Goal: Transaction & Acquisition: Book appointment/travel/reservation

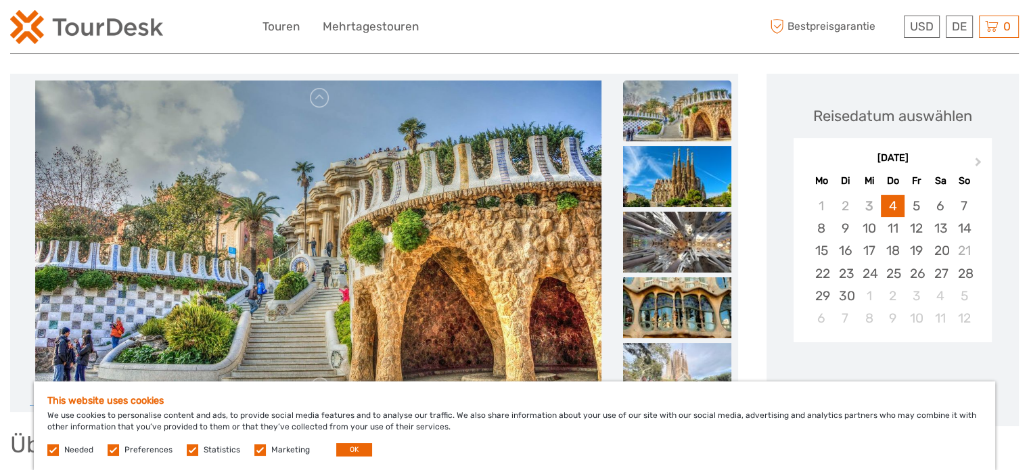
scroll to position [203, 0]
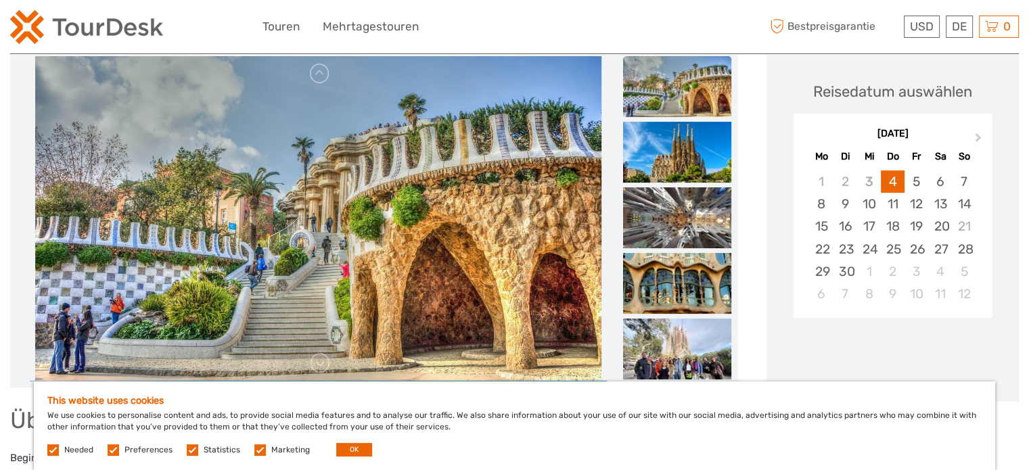
click at [374, 195] on img at bounding box center [318, 218] width 567 height 325
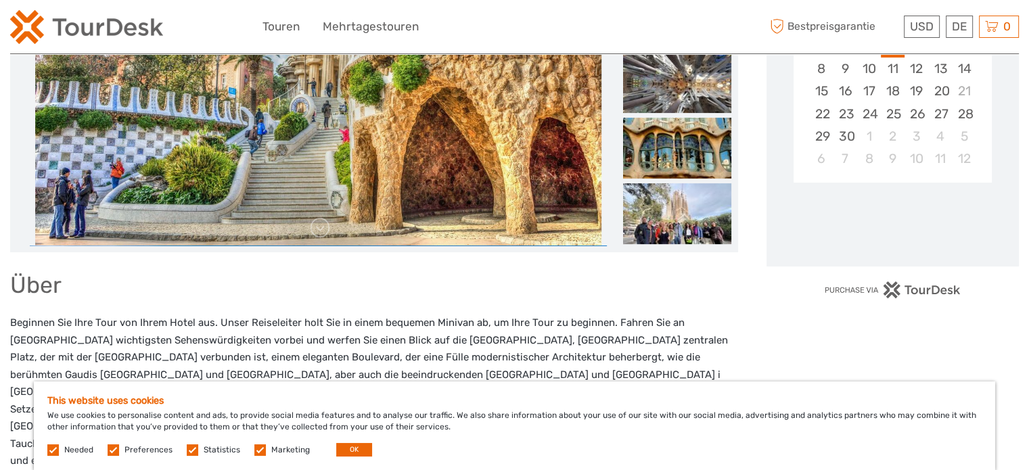
scroll to position [68, 0]
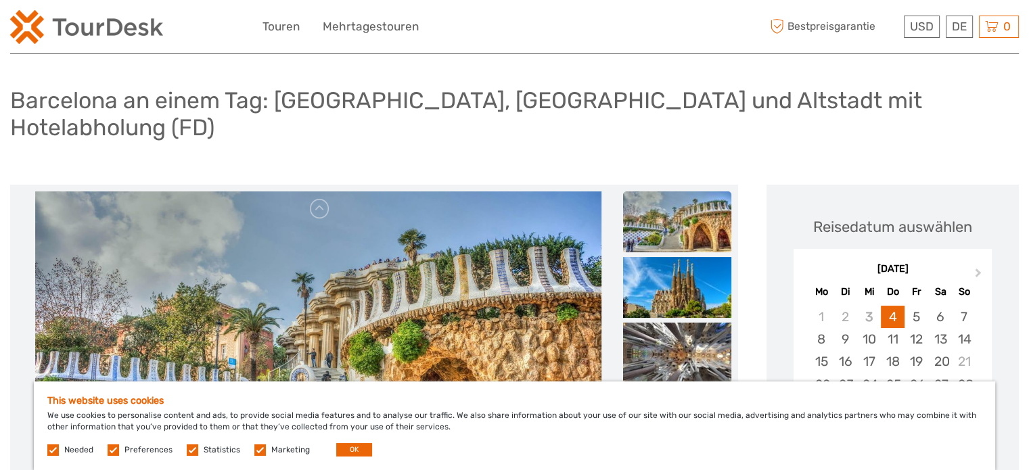
click at [652, 192] on img at bounding box center [677, 222] width 108 height 61
click at [658, 204] on img at bounding box center [677, 222] width 108 height 61
click at [665, 257] on img at bounding box center [677, 287] width 108 height 61
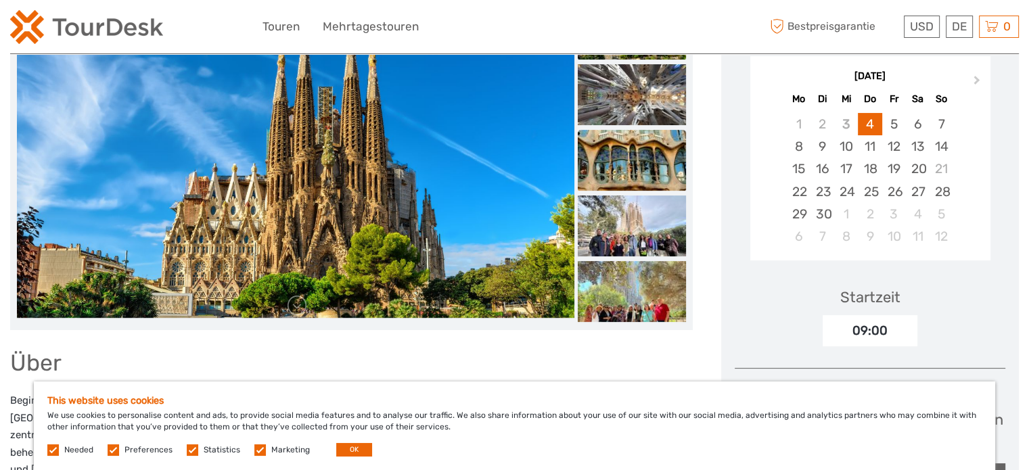
scroll to position [203, 0]
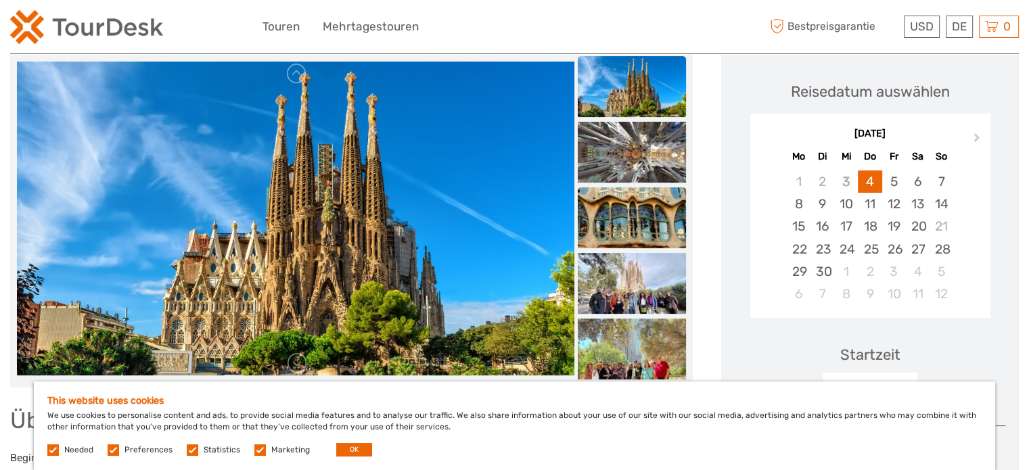
click at [628, 187] on img at bounding box center [632, 217] width 108 height 61
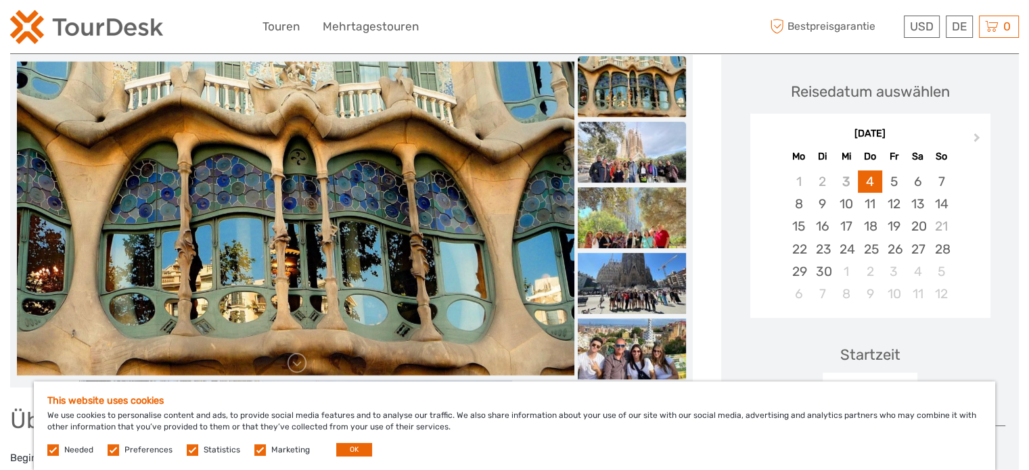
click at [645, 128] on img at bounding box center [632, 152] width 108 height 61
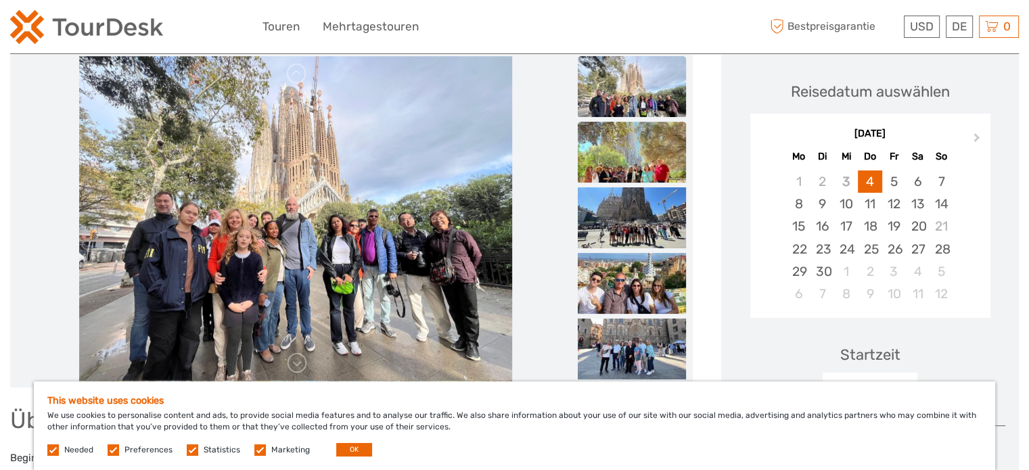
click at [633, 137] on img at bounding box center [632, 152] width 108 height 61
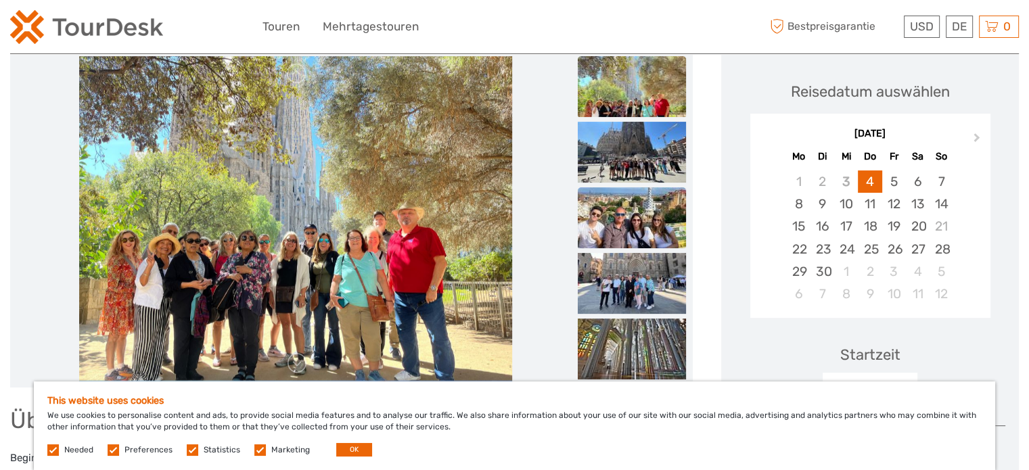
click at [631, 187] on img at bounding box center [632, 217] width 108 height 61
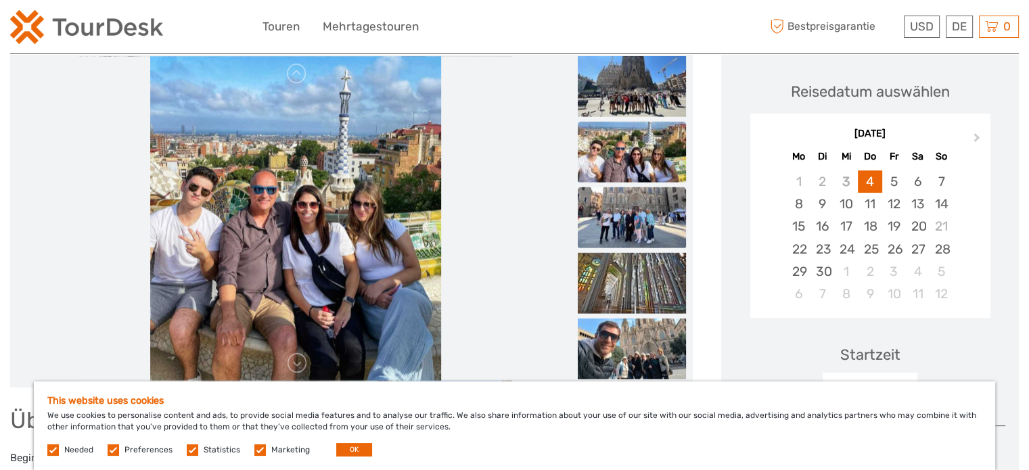
click at [642, 201] on img at bounding box center [632, 217] width 108 height 61
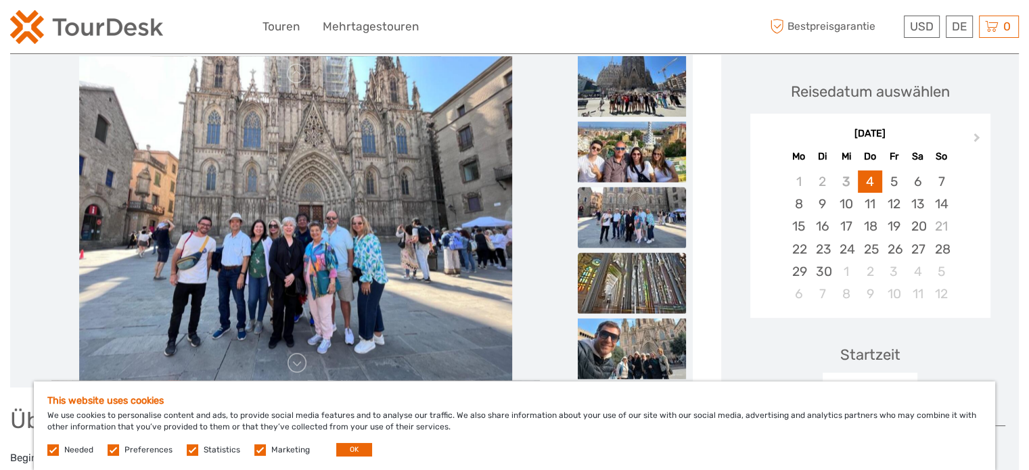
click at [640, 253] on img at bounding box center [632, 282] width 108 height 61
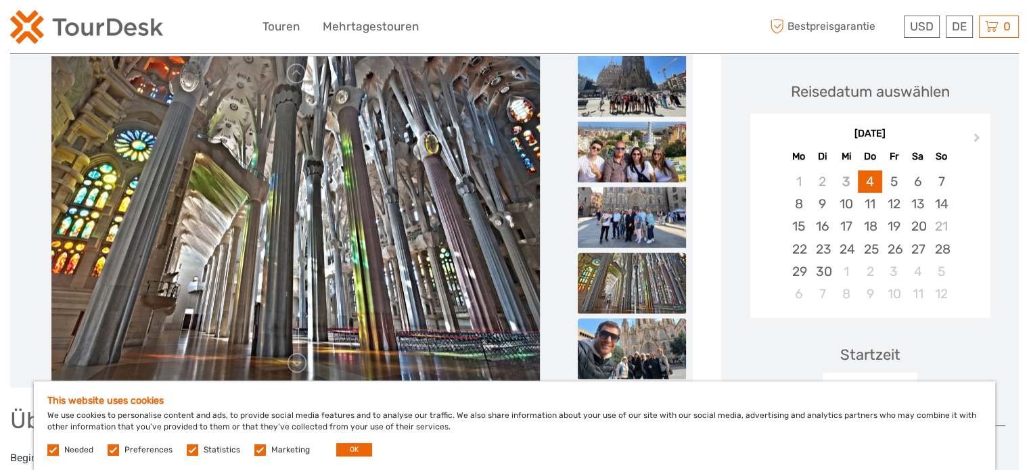
click at [627, 318] on img at bounding box center [632, 348] width 108 height 61
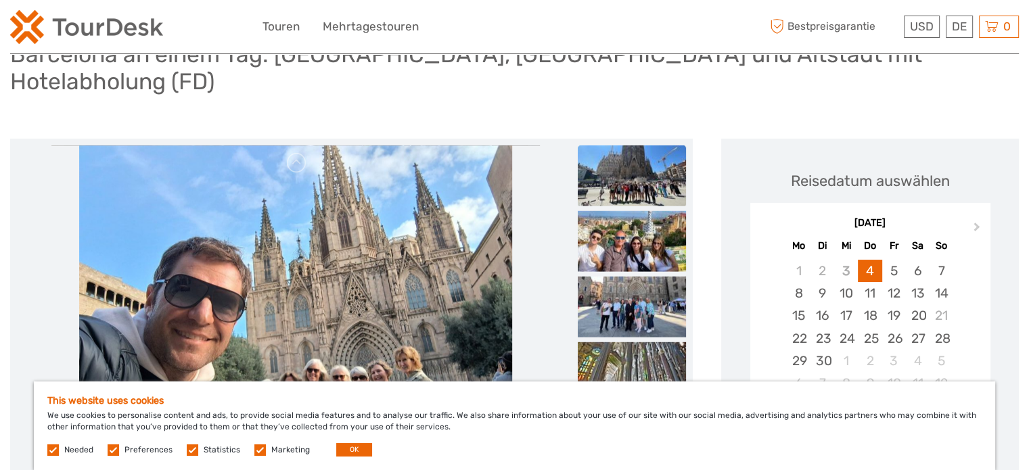
scroll to position [0, 0]
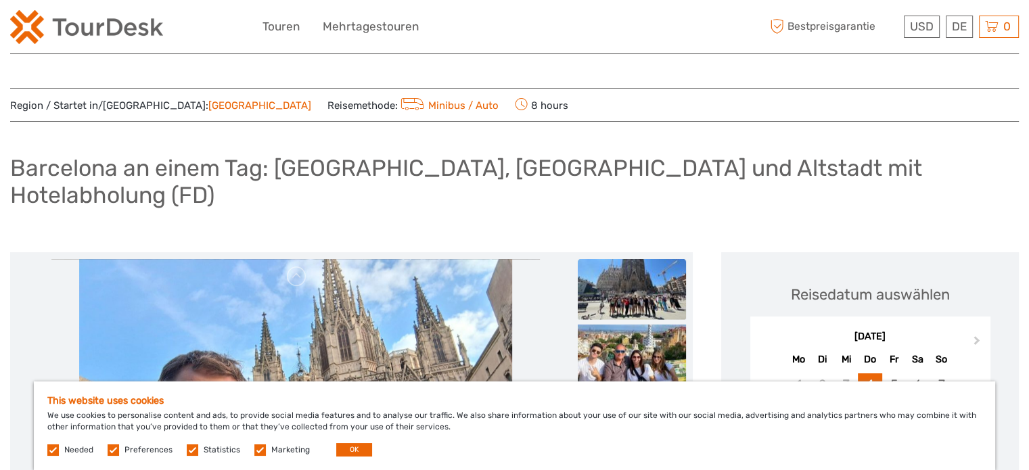
click at [628, 259] on img at bounding box center [632, 289] width 108 height 61
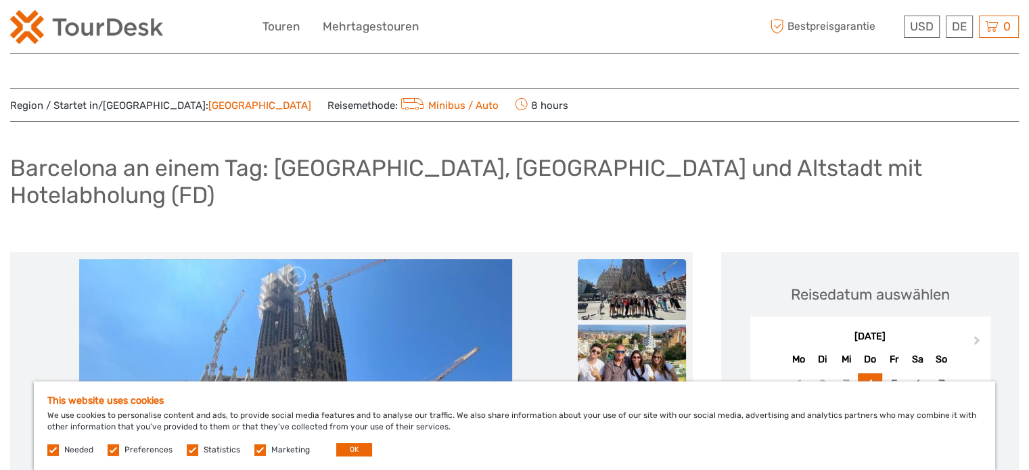
click at [628, 259] on img at bounding box center [632, 289] width 108 height 61
click at [634, 275] on img at bounding box center [632, 289] width 108 height 61
click at [308, 266] on link at bounding box center [297, 277] width 22 height 22
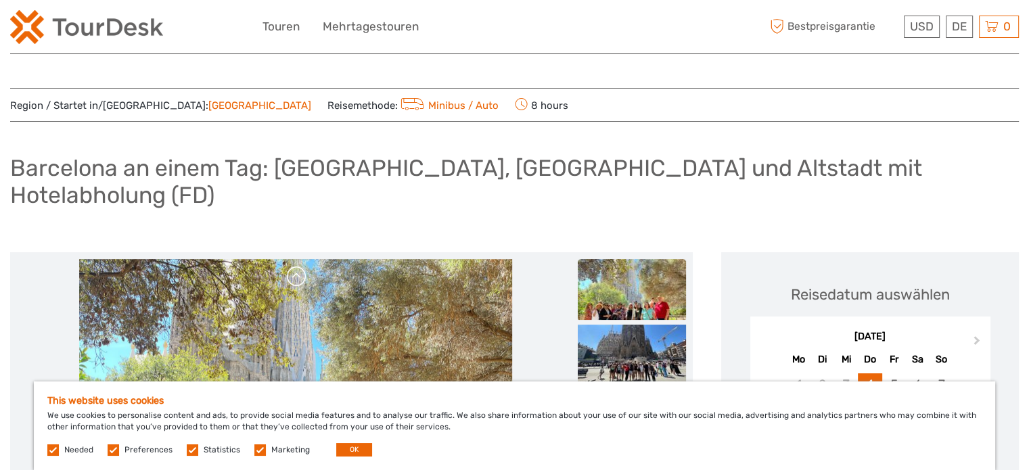
click at [303, 266] on link at bounding box center [297, 277] width 22 height 22
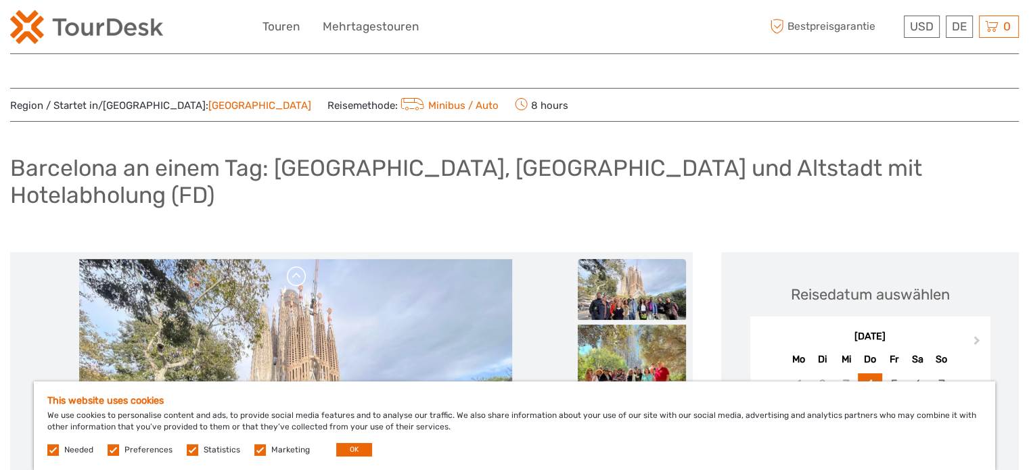
click at [303, 266] on link at bounding box center [297, 277] width 22 height 22
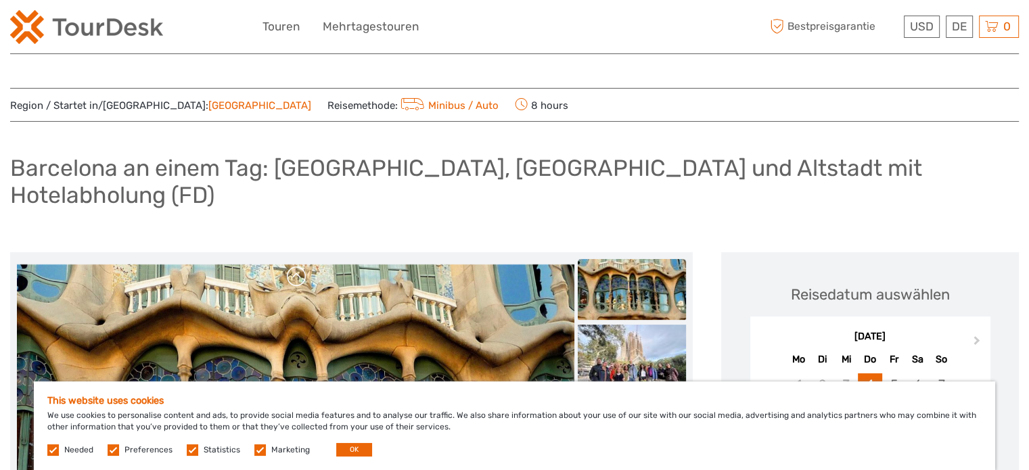
click at [303, 266] on link at bounding box center [297, 277] width 22 height 22
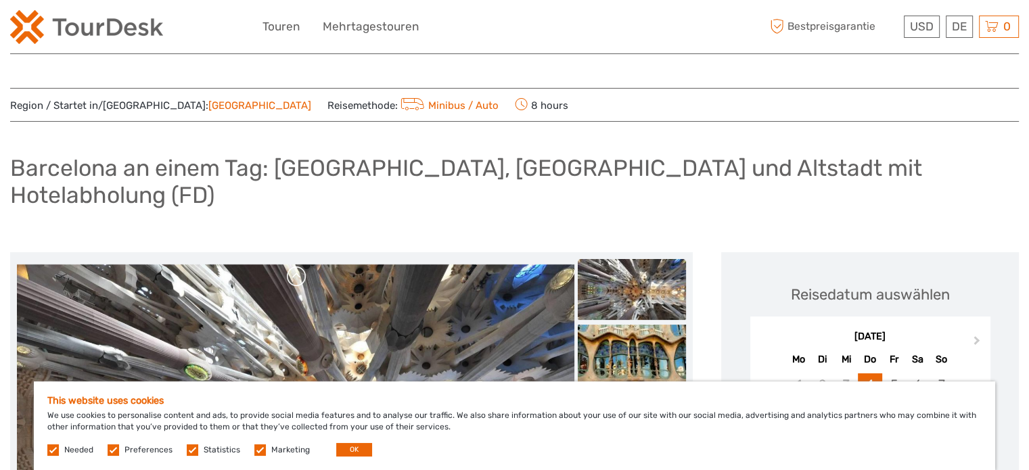
click at [303, 266] on link at bounding box center [297, 277] width 22 height 22
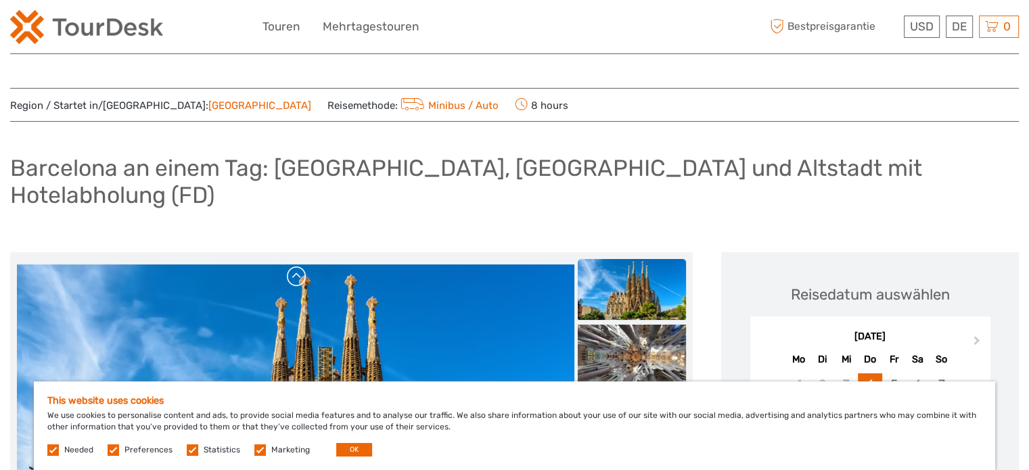
click at [303, 266] on link at bounding box center [297, 277] width 22 height 22
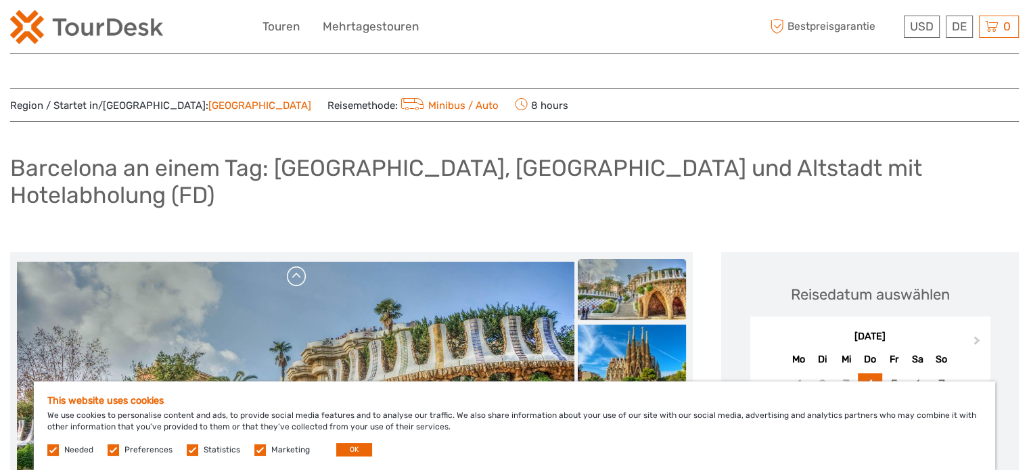
click at [303, 266] on link at bounding box center [297, 277] width 22 height 22
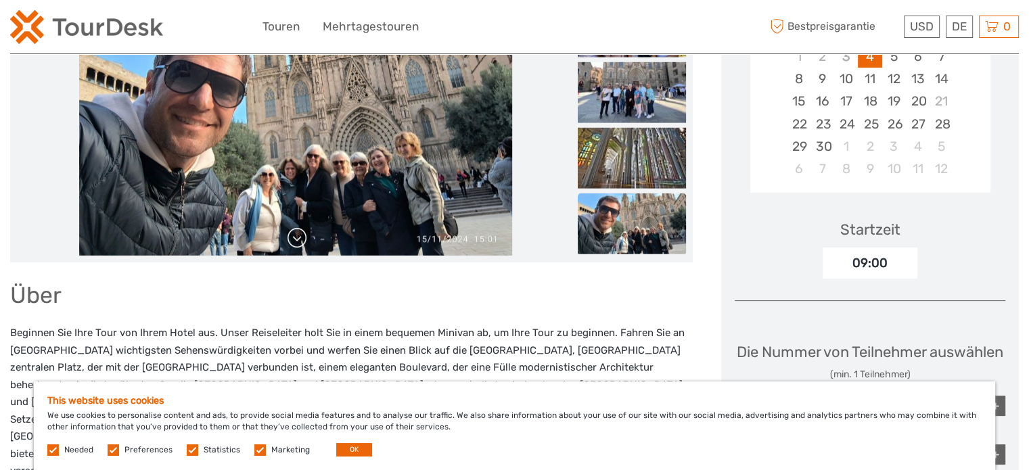
scroll to position [271, 0]
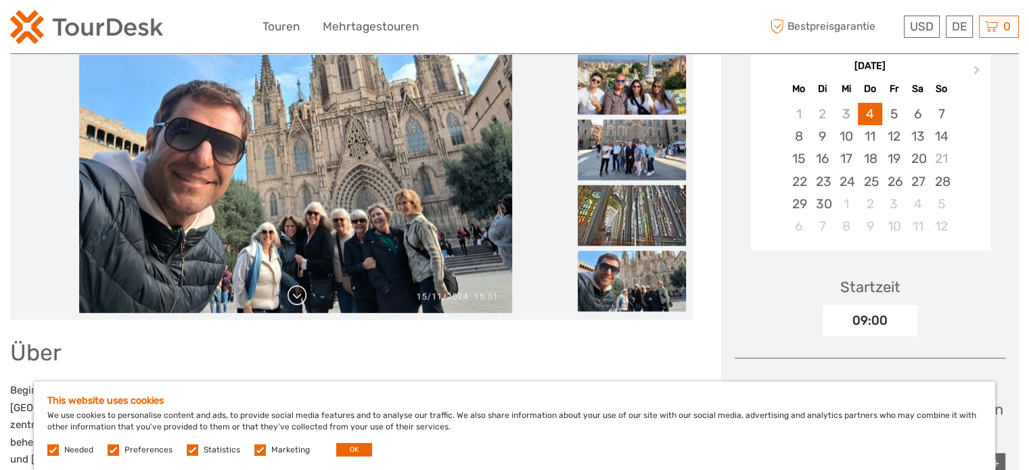
click at [296, 285] on link at bounding box center [297, 296] width 22 height 22
